Goal: Transaction & Acquisition: Purchase product/service

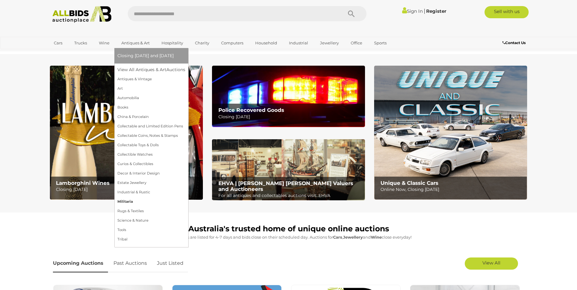
click at [129, 202] on link "Militaria" at bounding box center [151, 201] width 68 height 9
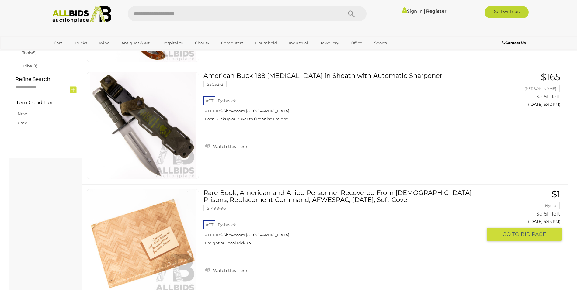
scroll to position [334, 0]
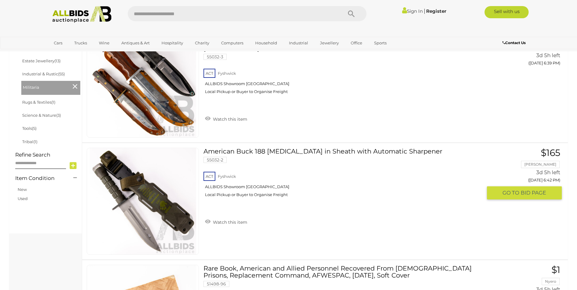
click at [539, 193] on span "BID PAGE" at bounding box center [532, 192] width 25 height 7
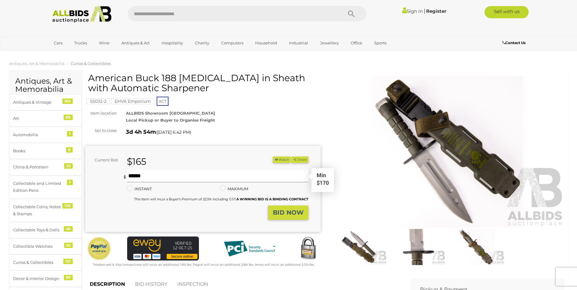
click at [135, 176] on input "text" at bounding box center [217, 176] width 181 height 12
type input "***"
click at [293, 215] on strong "BID NOW" at bounding box center [288, 212] width 31 height 7
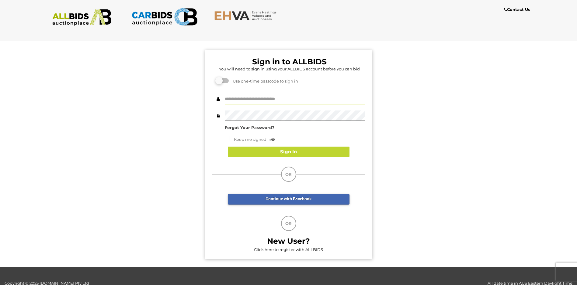
click at [249, 98] on input "text" at bounding box center [295, 99] width 140 height 11
type input "*******"
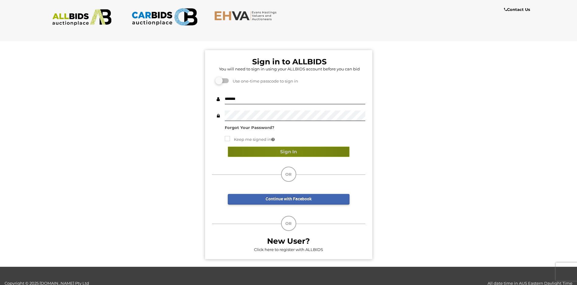
click at [283, 153] on button "Sign In" at bounding box center [289, 152] width 122 height 11
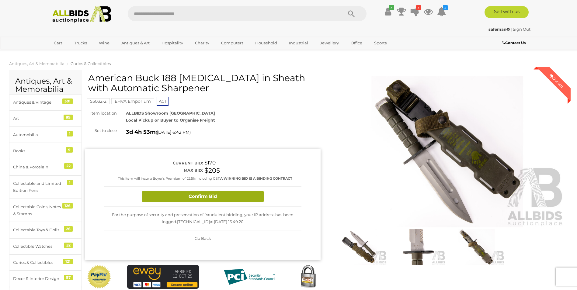
click at [231, 197] on button "Confirm Bid" at bounding box center [203, 196] width 122 height 11
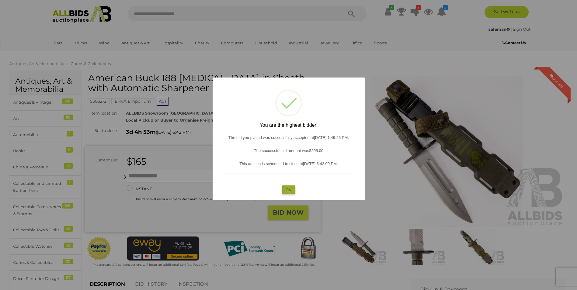
click at [289, 191] on button "OK" at bounding box center [288, 189] width 13 height 9
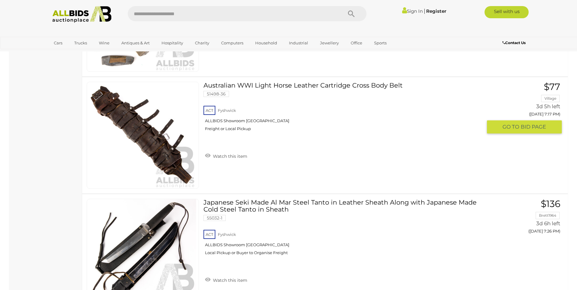
scroll to position [841, 0]
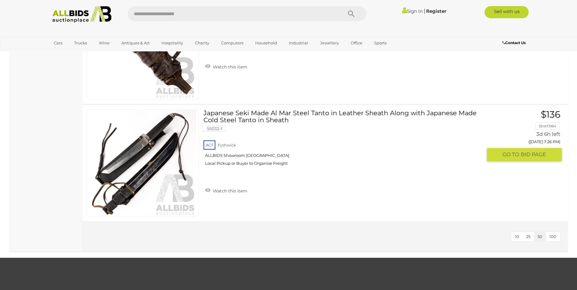
click at [532, 158] on span "BID PAGE" at bounding box center [532, 154] width 25 height 7
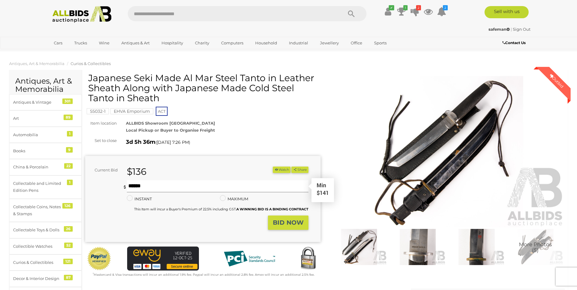
click at [150, 184] on input "text" at bounding box center [217, 186] width 181 height 12
type input "***"
click at [281, 222] on strong "BID NOW" at bounding box center [288, 222] width 31 height 7
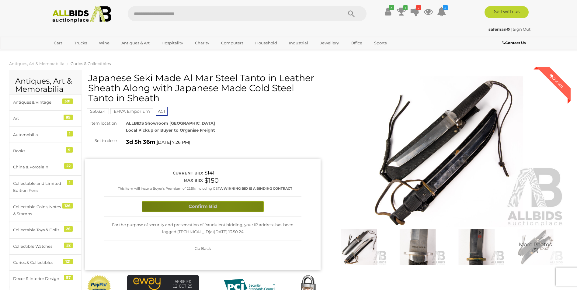
click at [227, 208] on button "Confirm Bid" at bounding box center [203, 206] width 122 height 11
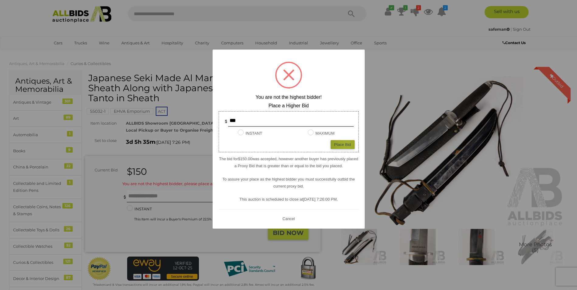
click at [346, 145] on div "Place Bid" at bounding box center [342, 144] width 24 height 9
type input "***"
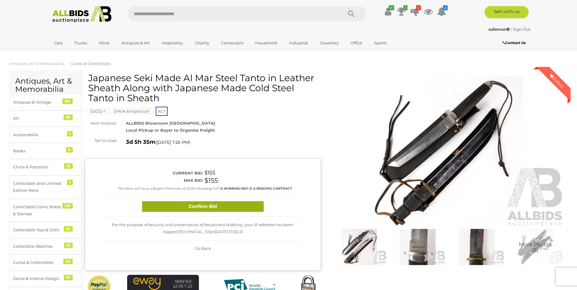
click at [215, 207] on button "Confirm Bid" at bounding box center [203, 206] width 122 height 11
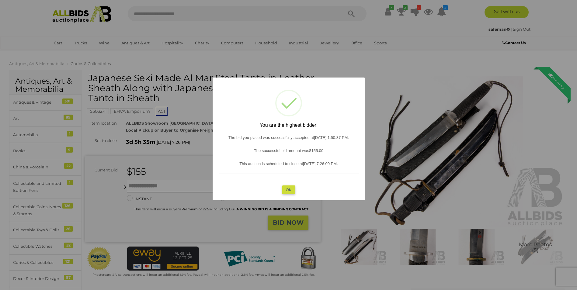
click at [291, 192] on button "OK" at bounding box center [288, 189] width 13 height 9
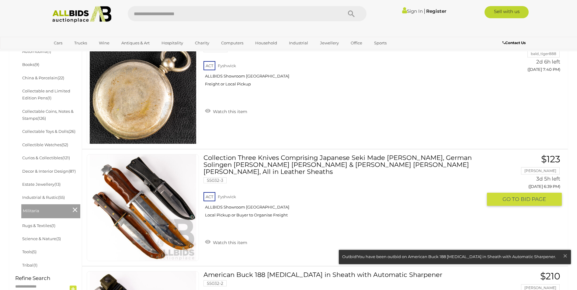
scroll to position [215, 0]
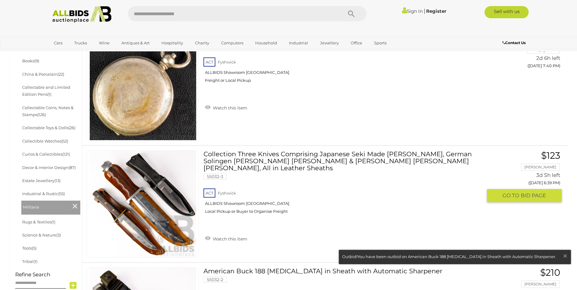
click at [515, 198] on span "GO TO" at bounding box center [511, 195] width 18 height 7
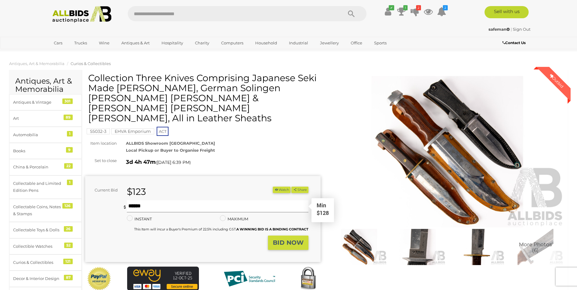
click at [153, 200] on input "text" at bounding box center [217, 206] width 181 height 12
type input "***"
click at [279, 239] on strong "BID NOW" at bounding box center [288, 242] width 31 height 7
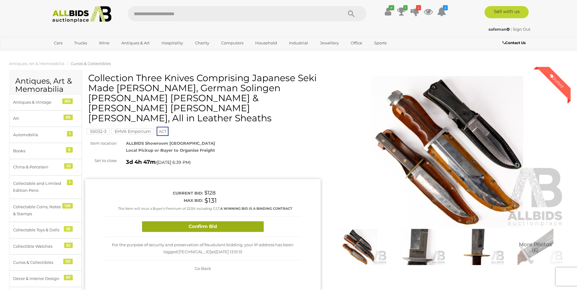
click at [243, 221] on button "Confirm Bid" at bounding box center [203, 226] width 122 height 11
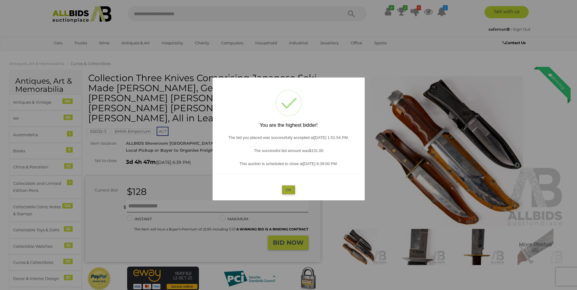
click at [288, 189] on button "OK" at bounding box center [288, 189] width 13 height 9
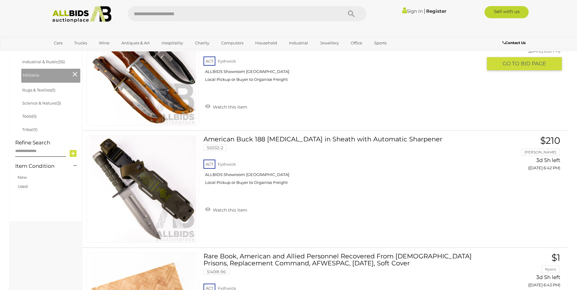
scroll to position [329, 0]
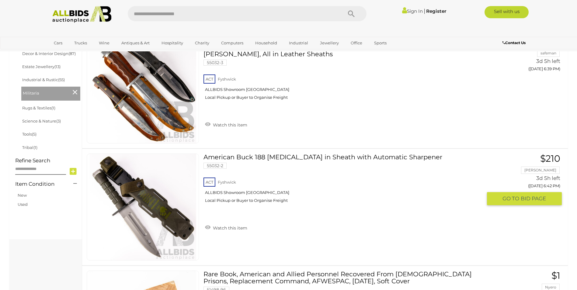
click at [150, 202] on link at bounding box center [143, 206] width 112 height 107
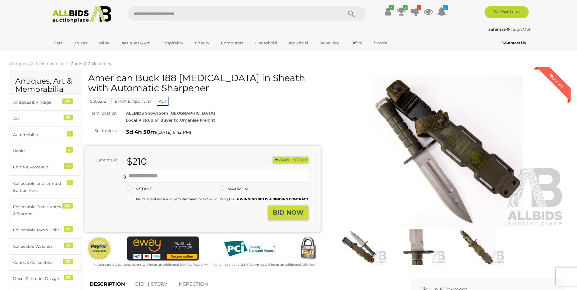
click at [420, 250] on img at bounding box center [418, 247] width 56 height 36
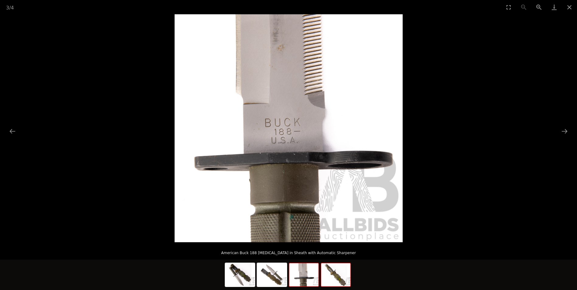
click at [332, 269] on img at bounding box center [335, 274] width 29 height 23
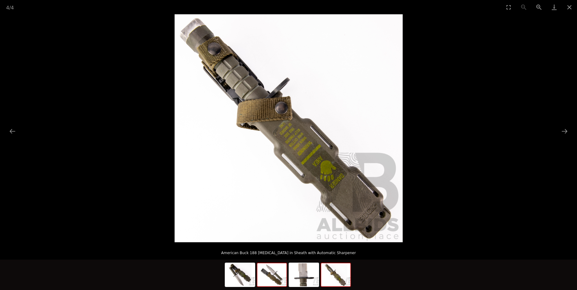
click at [270, 274] on img at bounding box center [271, 274] width 29 height 23
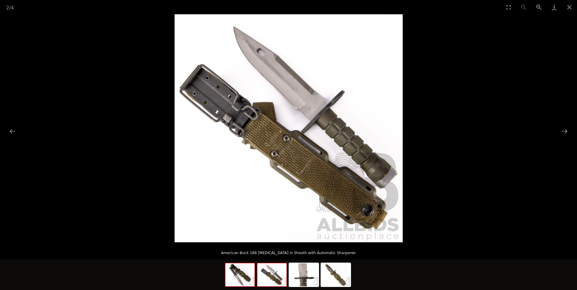
click at [247, 281] on img at bounding box center [239, 274] width 29 height 23
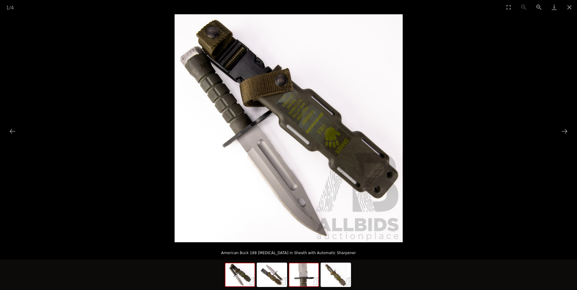
click at [305, 281] on img at bounding box center [303, 274] width 29 height 23
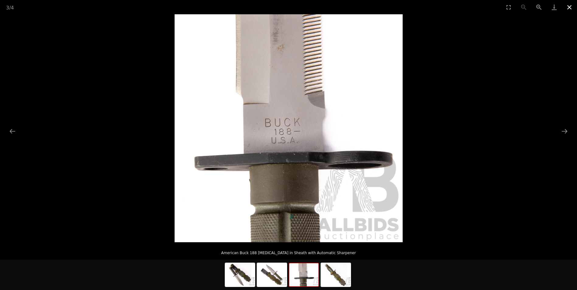
click at [571, 7] on button "Close gallery" at bounding box center [568, 7] width 15 height 14
